Goal: Use online tool/utility: Utilize a website feature to perform a specific function

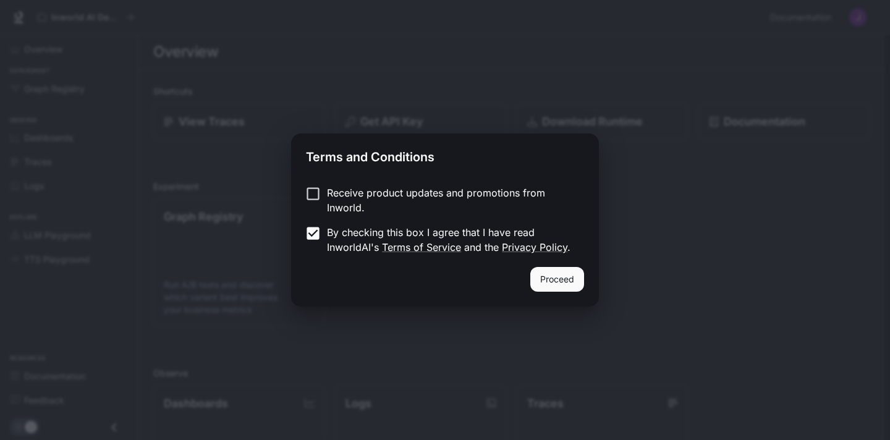
click at [526, 279] on div "Proceed" at bounding box center [445, 287] width 308 height 40
click at [556, 277] on button "Proceed" at bounding box center [557, 279] width 54 height 25
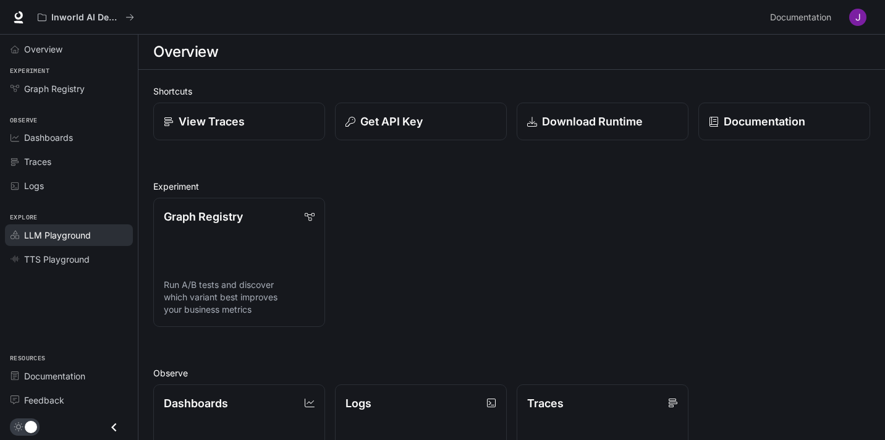
click at [83, 233] on span "LLM Playground" at bounding box center [57, 235] width 67 height 13
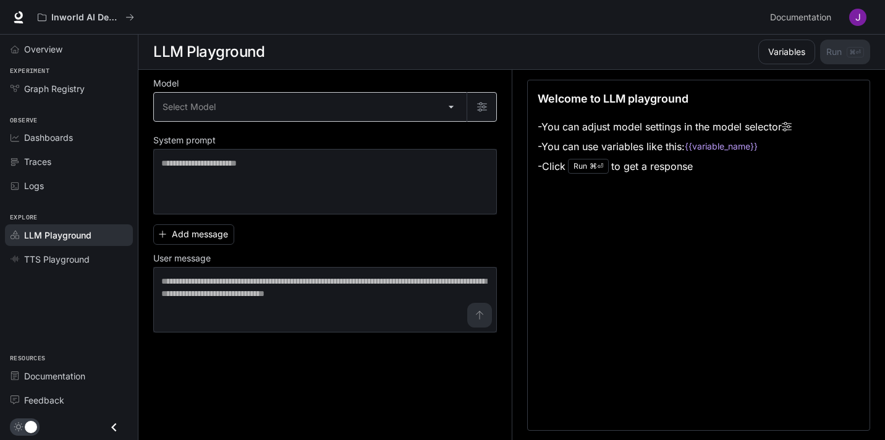
click at [265, 116] on body "Skip to main content Inworld AI Demos Documentation Documentation Portal Overvi…" at bounding box center [442, 220] width 885 height 441
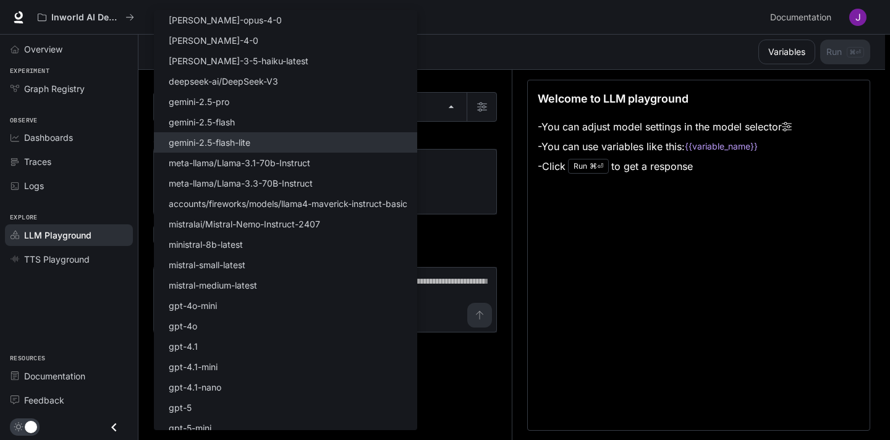
click at [393, 151] on li "gemini-2.5-flash-lite" at bounding box center [285, 142] width 263 height 20
type input "**********"
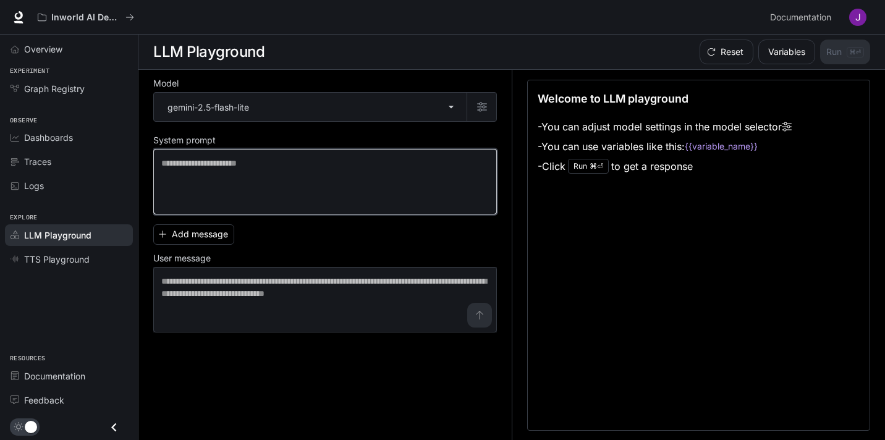
click at [370, 178] on textarea at bounding box center [325, 181] width 328 height 49
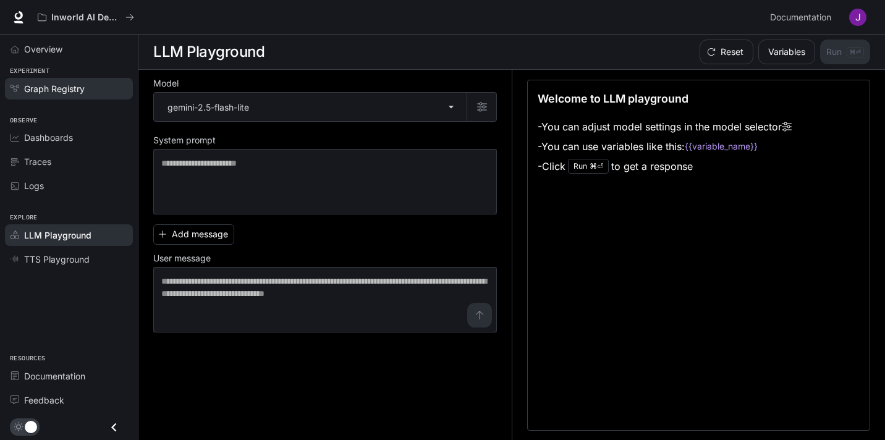
click at [72, 91] on span "Graph Registry" at bounding box center [54, 88] width 61 height 13
